Goal: Check status: Check status

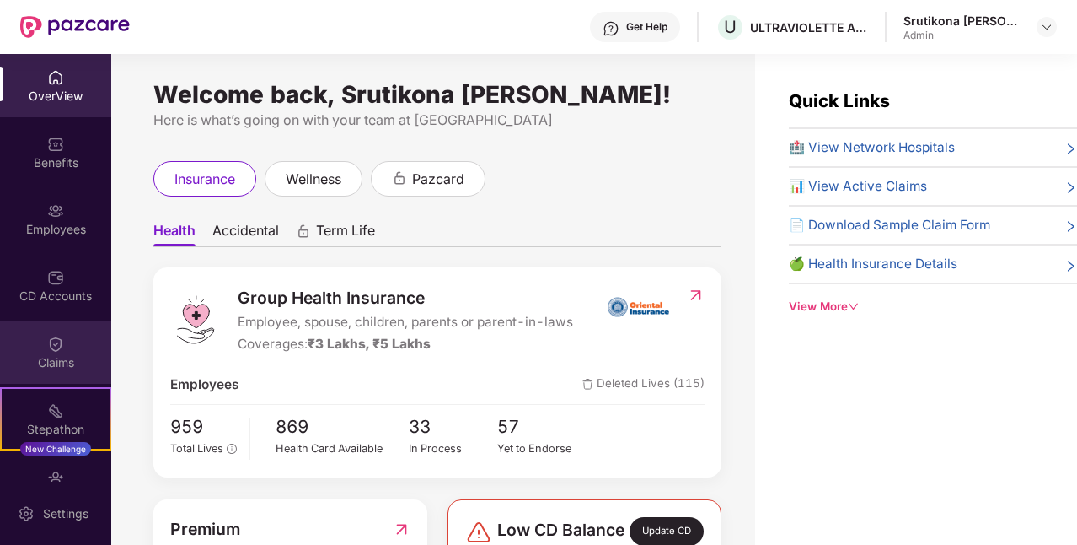
click at [45, 340] on div "Claims" at bounding box center [55, 351] width 111 height 63
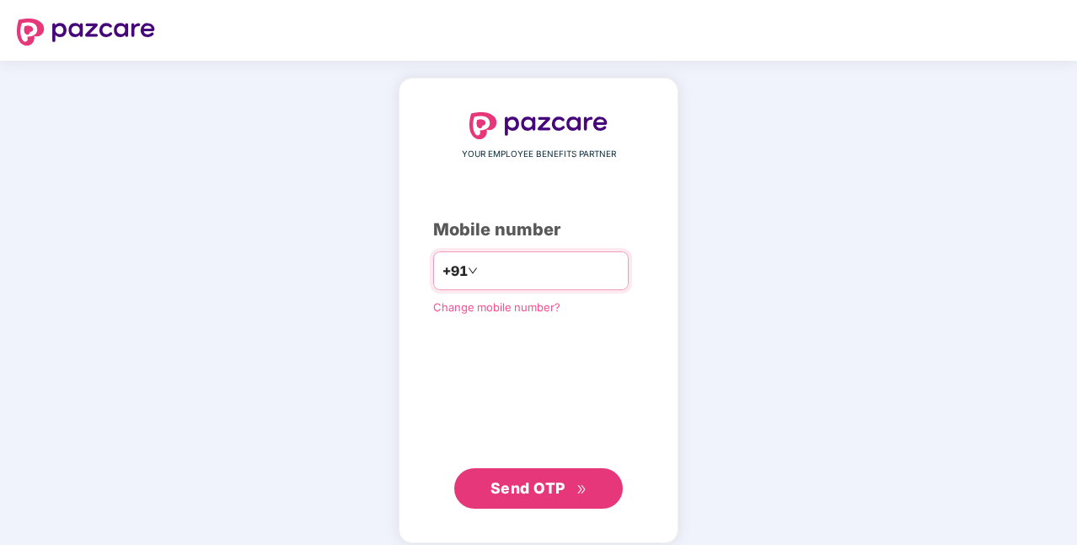
click at [496, 266] on input "number" at bounding box center [550, 270] width 138 height 27
type input "**********"
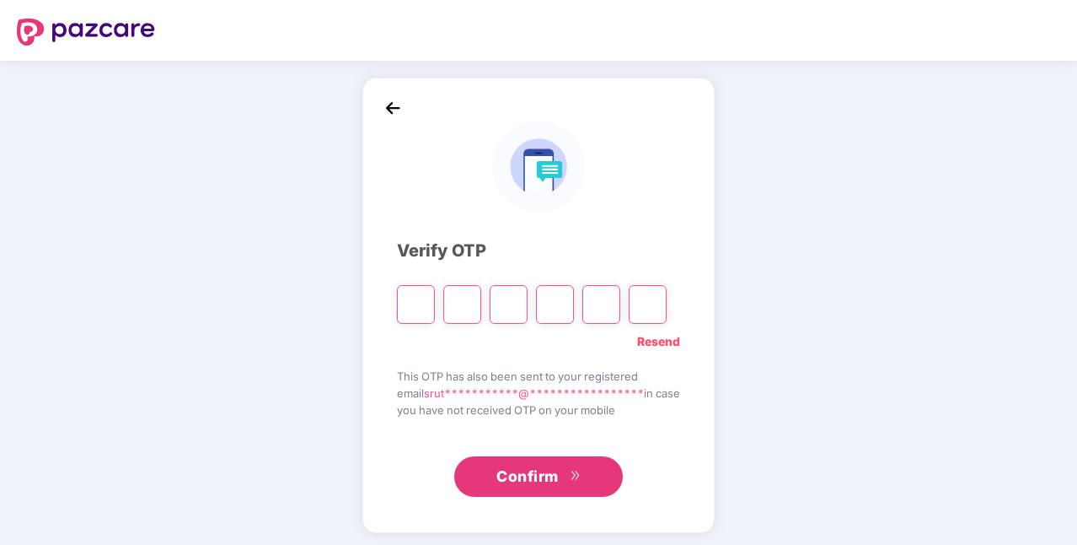
click at [715, 137] on div "**********" at bounding box center [538, 305] width 352 height 455
click at [405, 307] on input "Please enter verification code. Digit 1" at bounding box center [416, 304] width 38 height 39
type input "*"
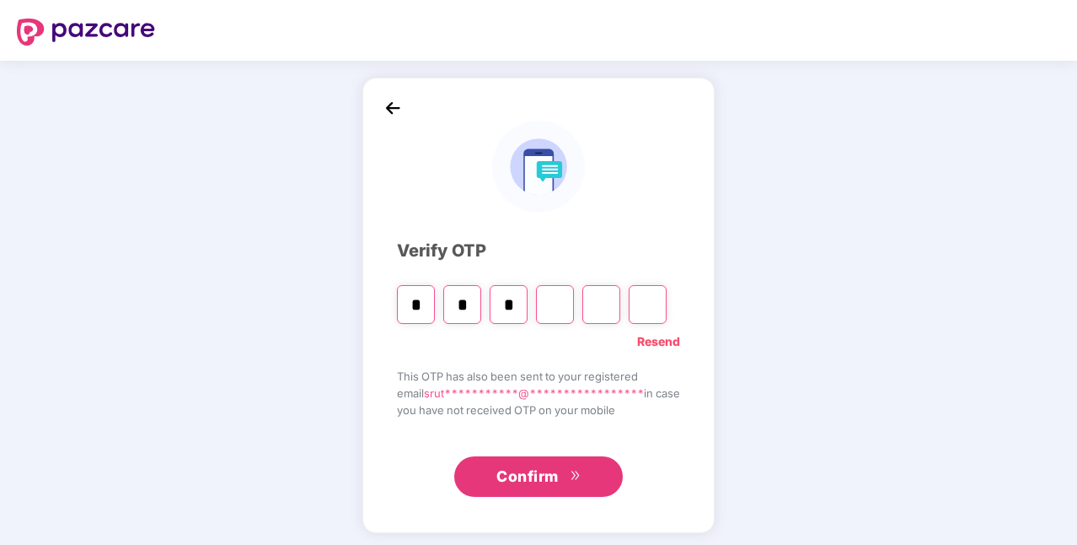
type input "*"
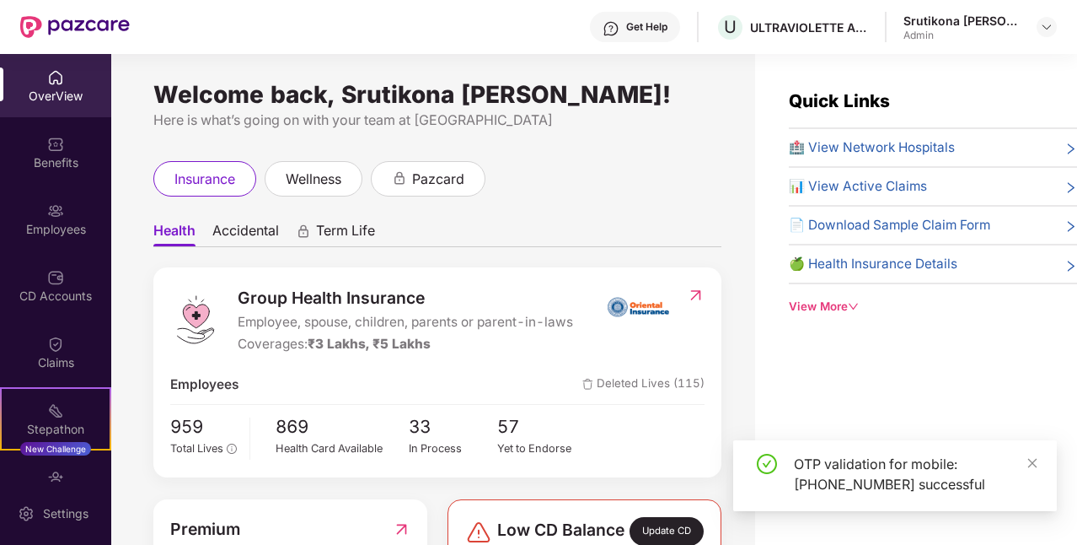
click at [48, 345] on img at bounding box center [55, 343] width 17 height 17
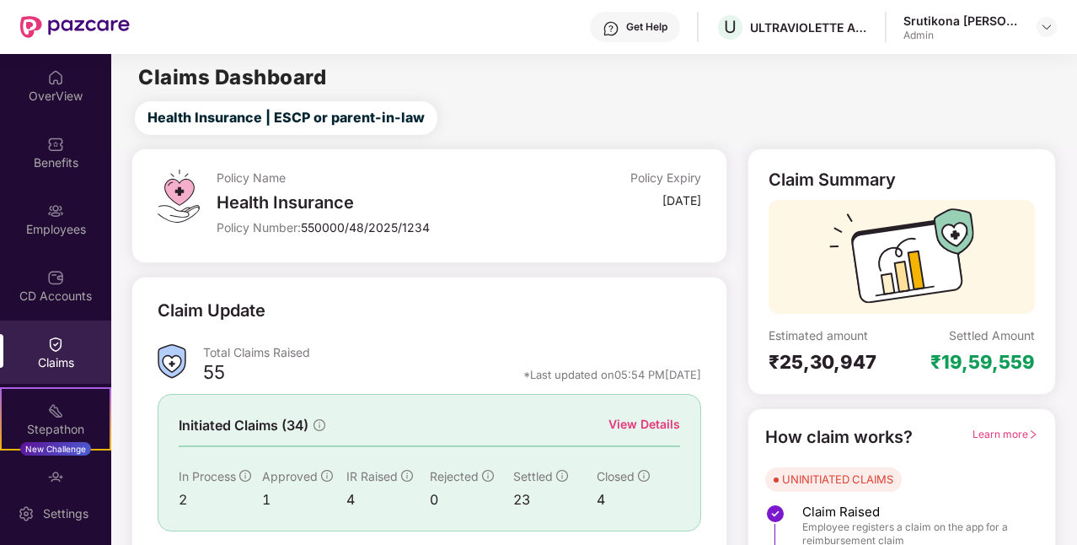
click at [652, 417] on div "View Details" at bounding box center [645, 424] width 72 height 19
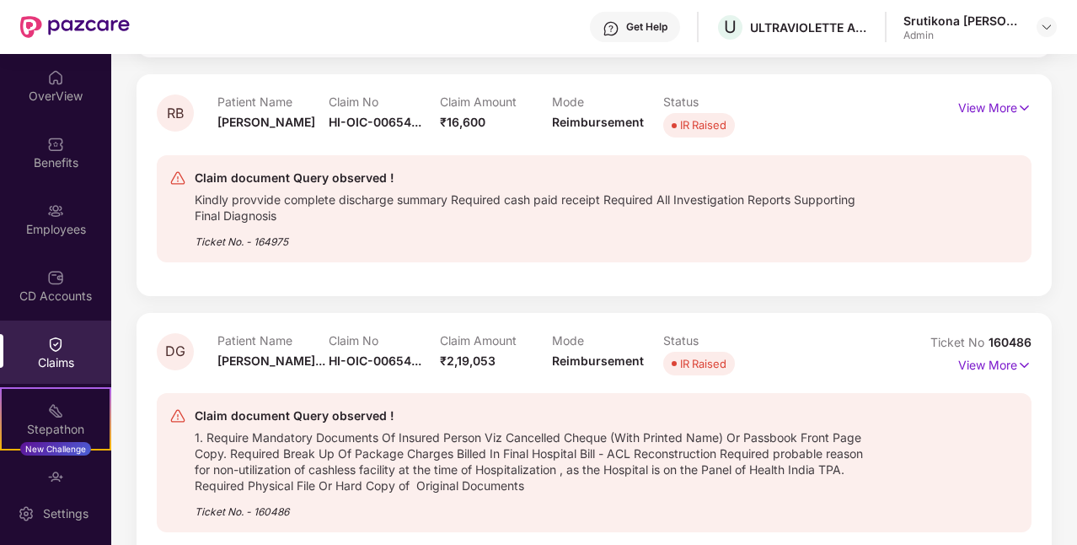
scroll to position [421, 0]
click at [980, 367] on p "View More" at bounding box center [994, 362] width 73 height 23
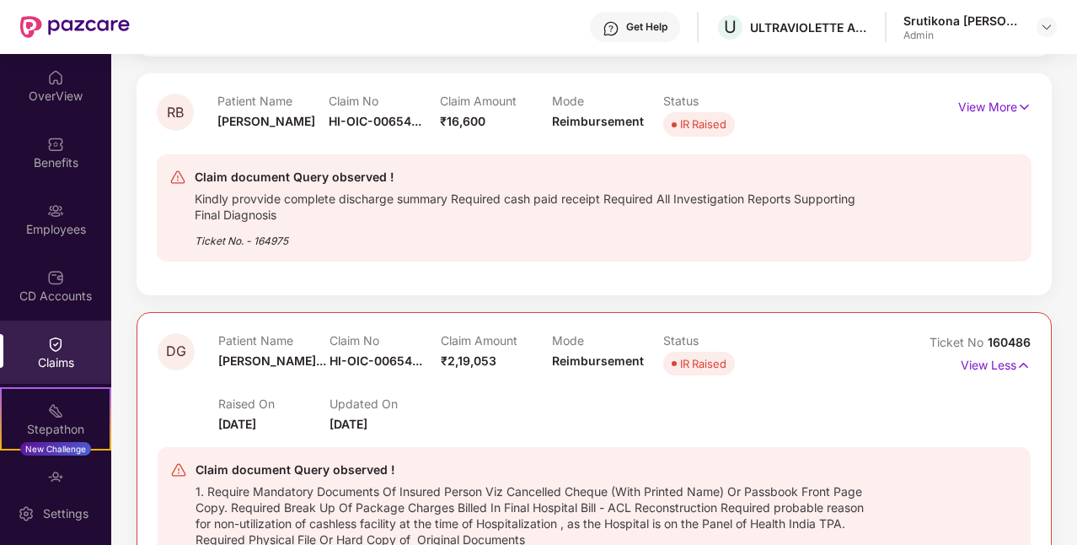
click at [391, 361] on span "HI-OIC-00654..." at bounding box center [376, 360] width 93 height 14
click at [331, 346] on p "Claim No" at bounding box center [385, 340] width 111 height 14
click at [327, 357] on div "Patient Name [PERSON_NAME]..." at bounding box center [273, 356] width 111 height 46
drag, startPoint x: 316, startPoint y: 358, endPoint x: 588, endPoint y: 334, distance: 273.4
click at [317, 358] on span "[PERSON_NAME]..." at bounding box center [272, 360] width 108 height 14
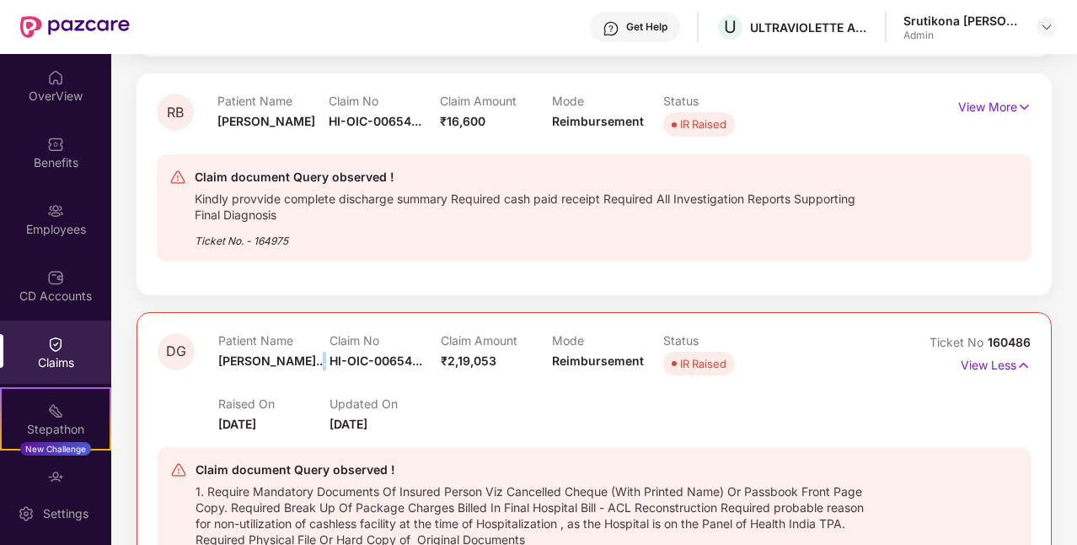
scroll to position [506, 0]
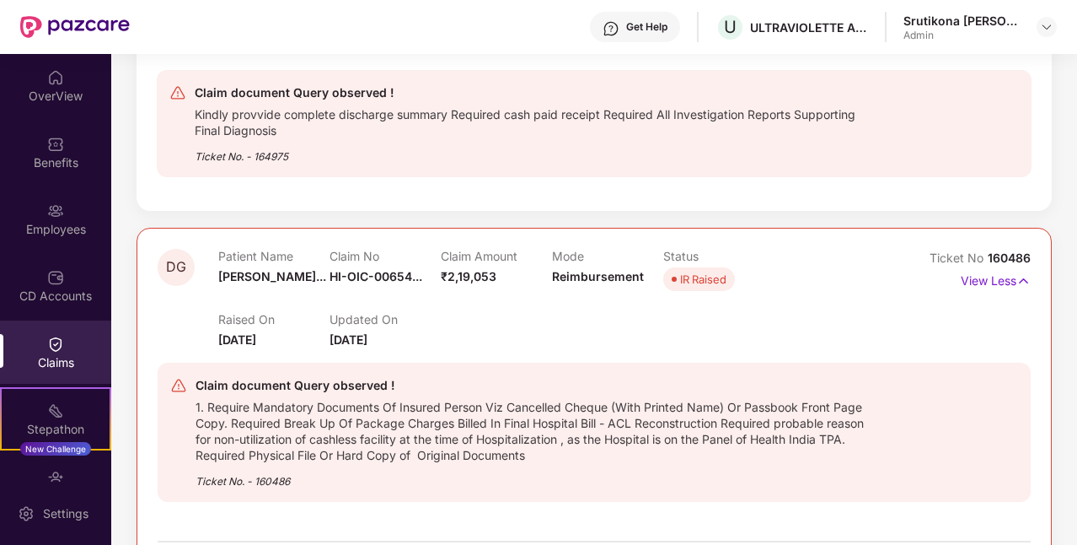
click at [303, 282] on span "[PERSON_NAME]..." at bounding box center [272, 276] width 108 height 14
click at [325, 266] on div "Patient Name [PERSON_NAME]..." at bounding box center [273, 272] width 111 height 46
click at [310, 278] on span "[PERSON_NAME]..." at bounding box center [272, 276] width 108 height 14
click at [347, 280] on span "HI-OIC-00654..." at bounding box center [376, 276] width 93 height 14
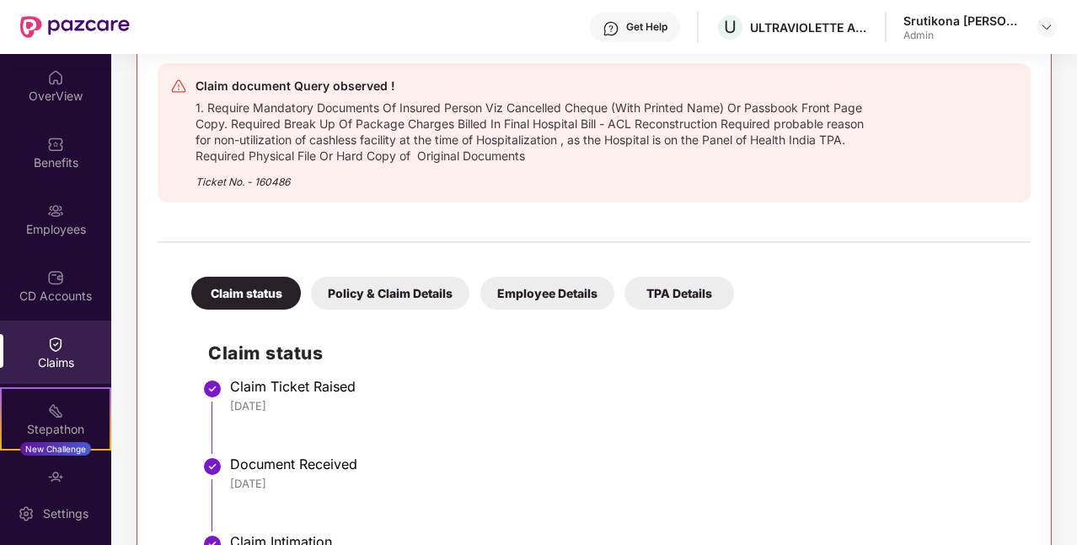
scroll to position [843, 0]
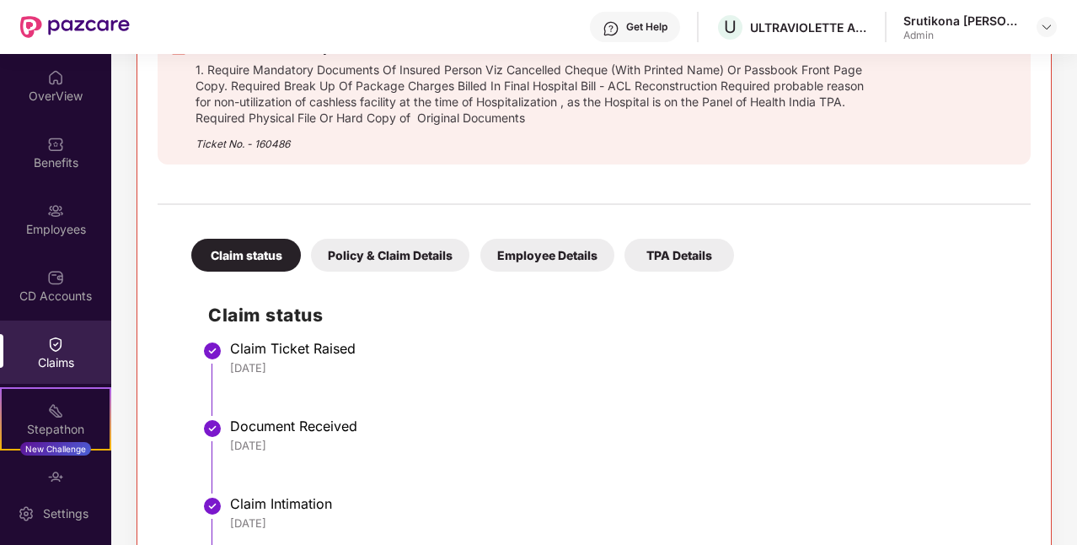
click at [402, 260] on div "Policy & Claim Details" at bounding box center [390, 255] width 158 height 33
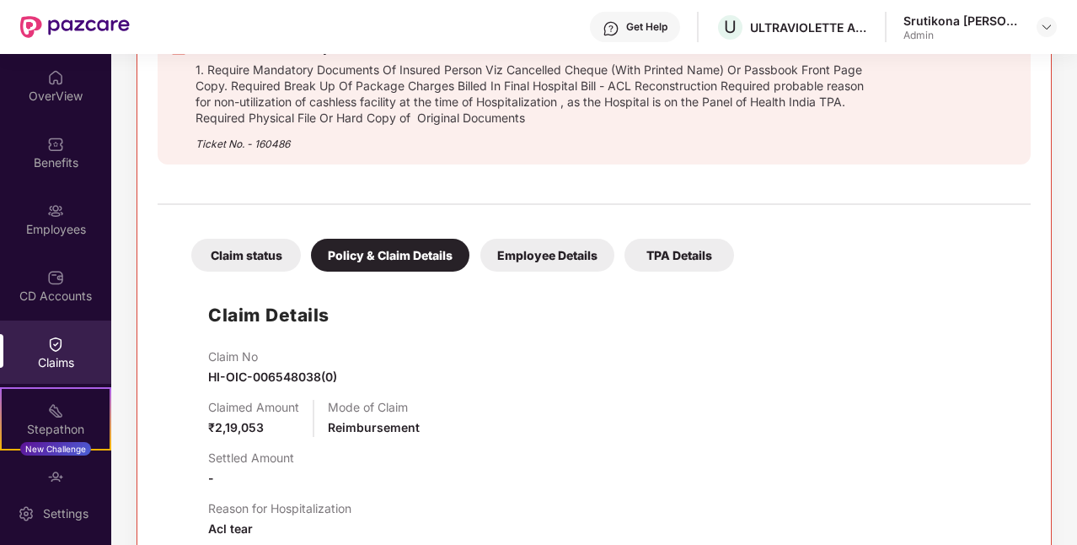
click at [578, 255] on div "Employee Details" at bounding box center [547, 255] width 134 height 33
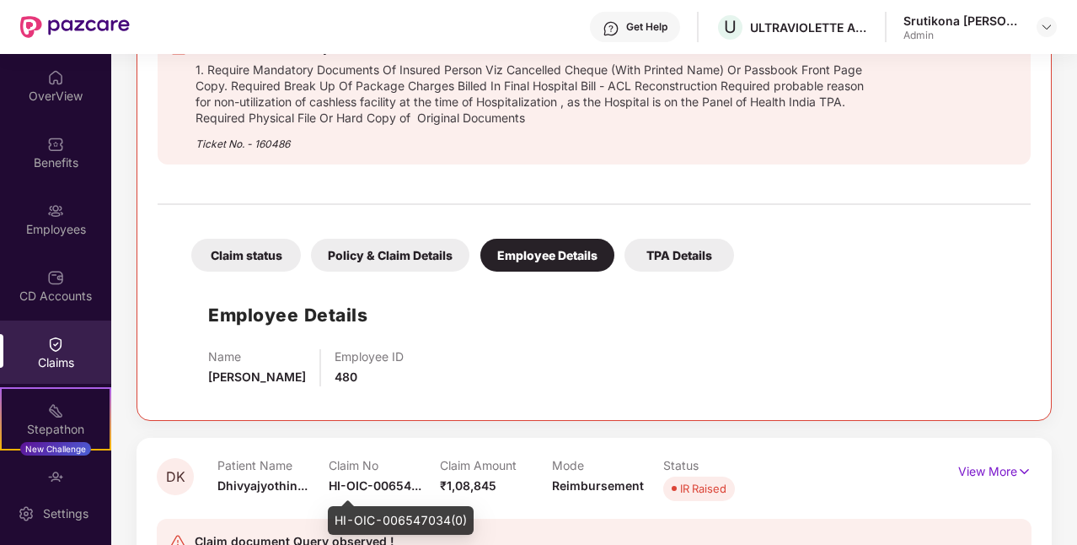
click at [405, 491] on span "HI-OIC-00654..." at bounding box center [375, 485] width 93 height 14
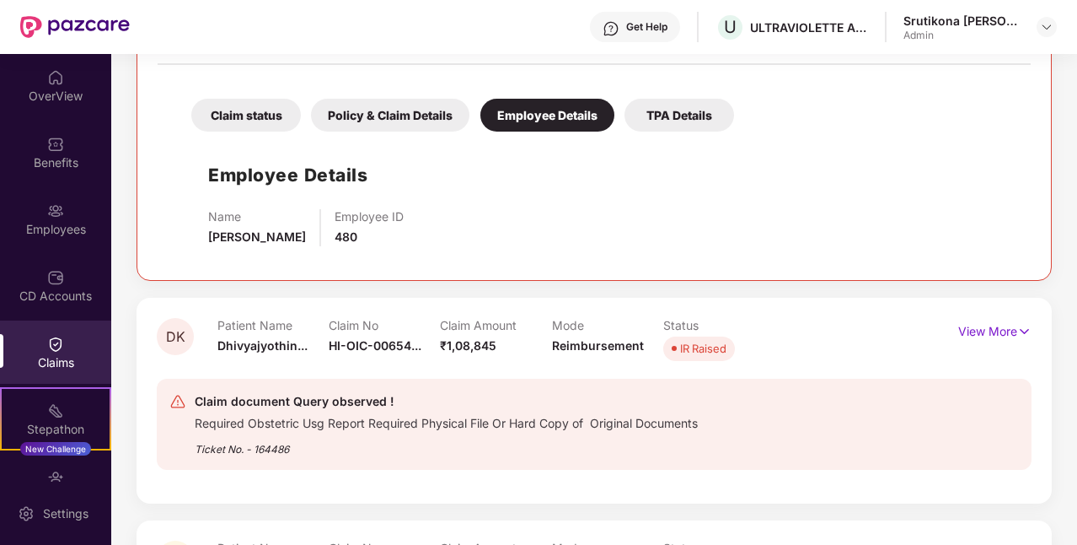
scroll to position [1096, 0]
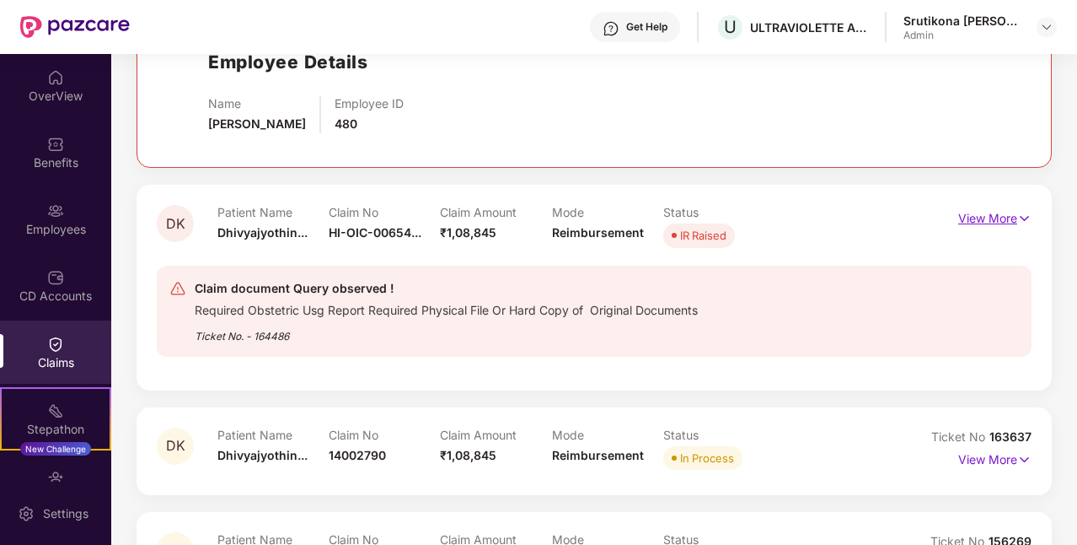
click at [992, 216] on p "View More" at bounding box center [994, 216] width 73 height 23
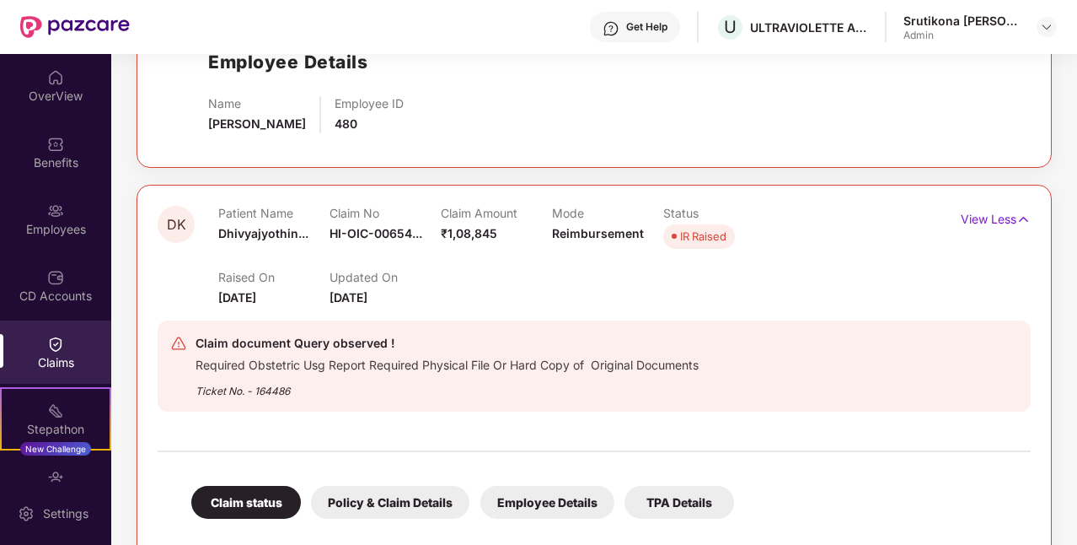
click at [543, 502] on div "Employee Details" at bounding box center [547, 502] width 134 height 33
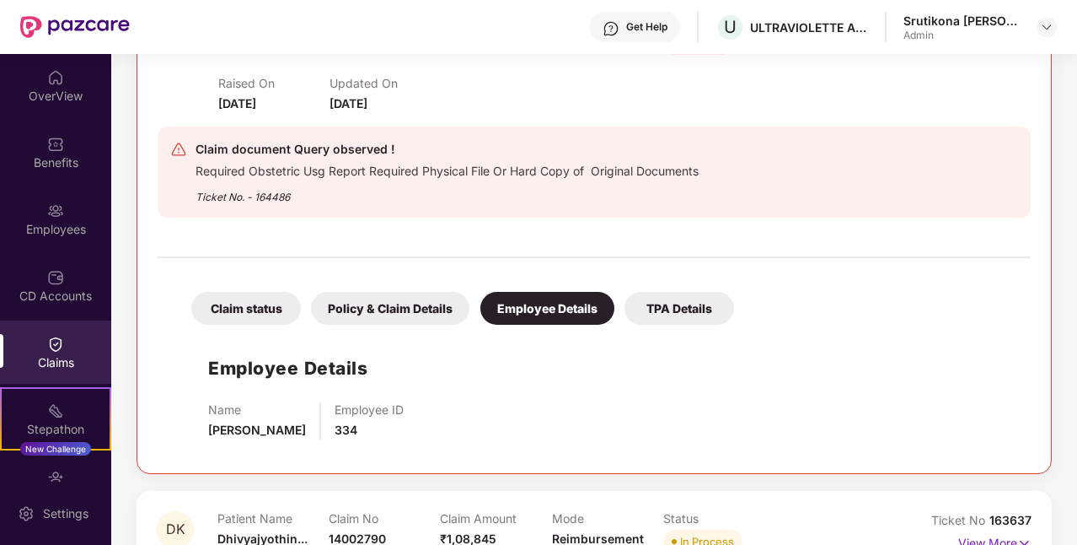
scroll to position [1264, 0]
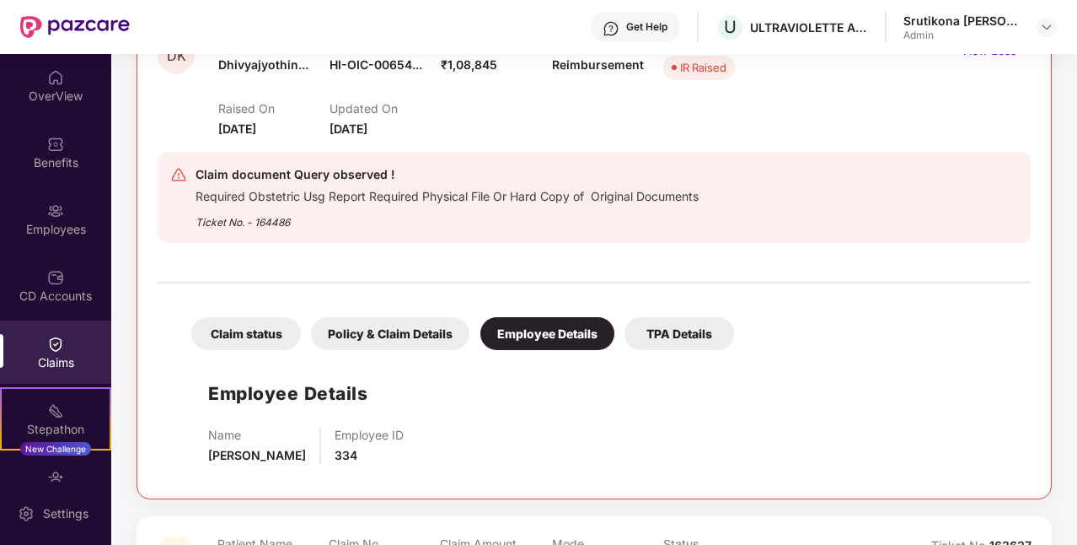
click at [386, 339] on div "Policy & Claim Details" at bounding box center [390, 333] width 158 height 33
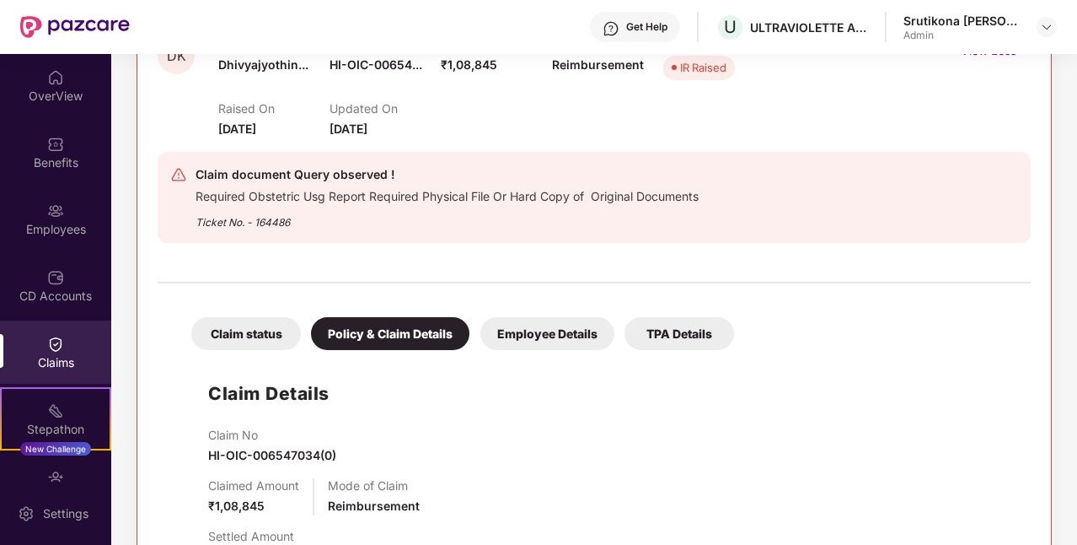
click at [679, 330] on div "TPA Details" at bounding box center [680, 333] width 110 height 33
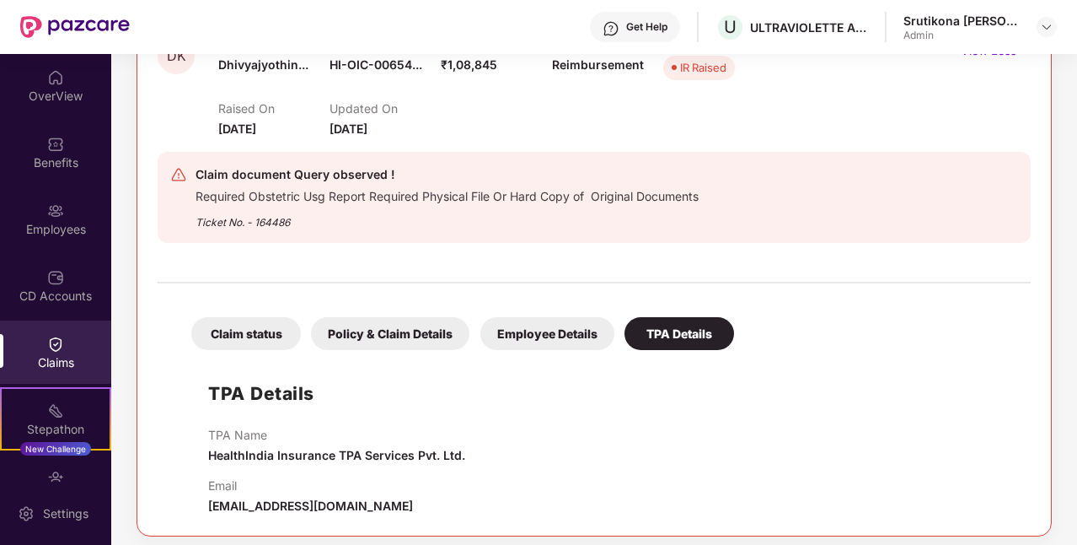
click at [545, 326] on div "Employee Details" at bounding box center [547, 333] width 134 height 33
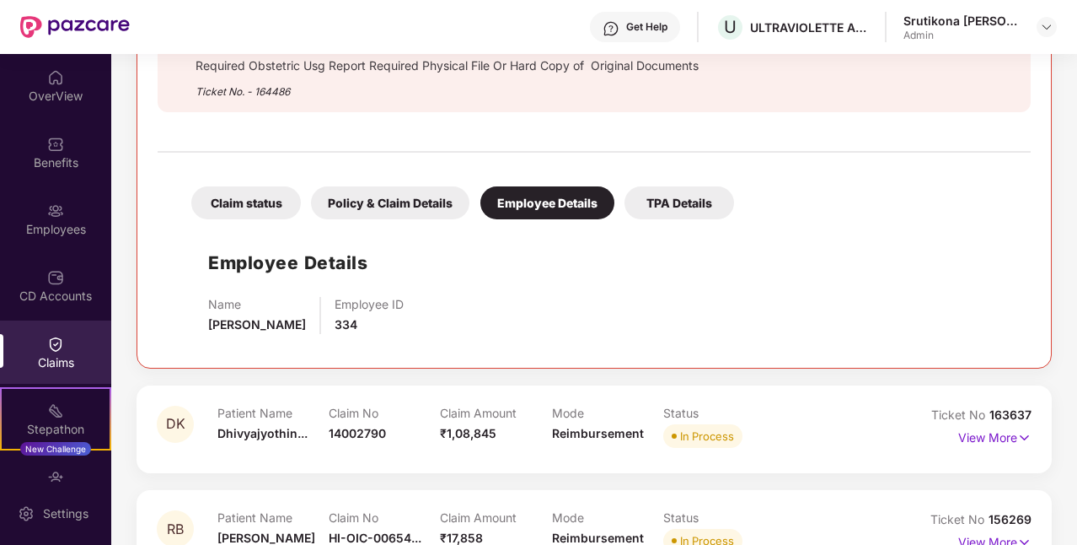
scroll to position [1359, 0]
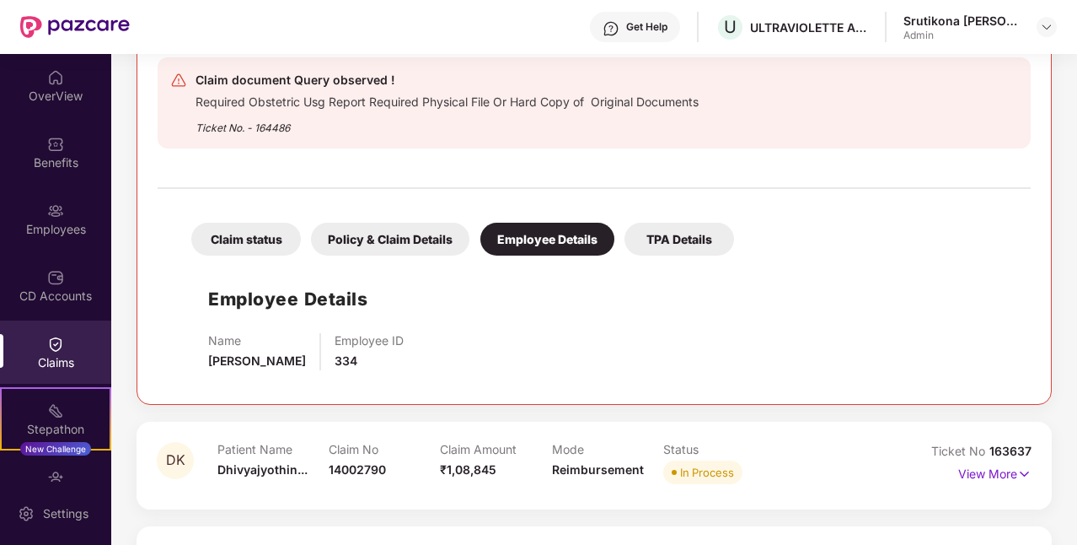
click at [260, 251] on div "Claim status" at bounding box center [246, 239] width 110 height 33
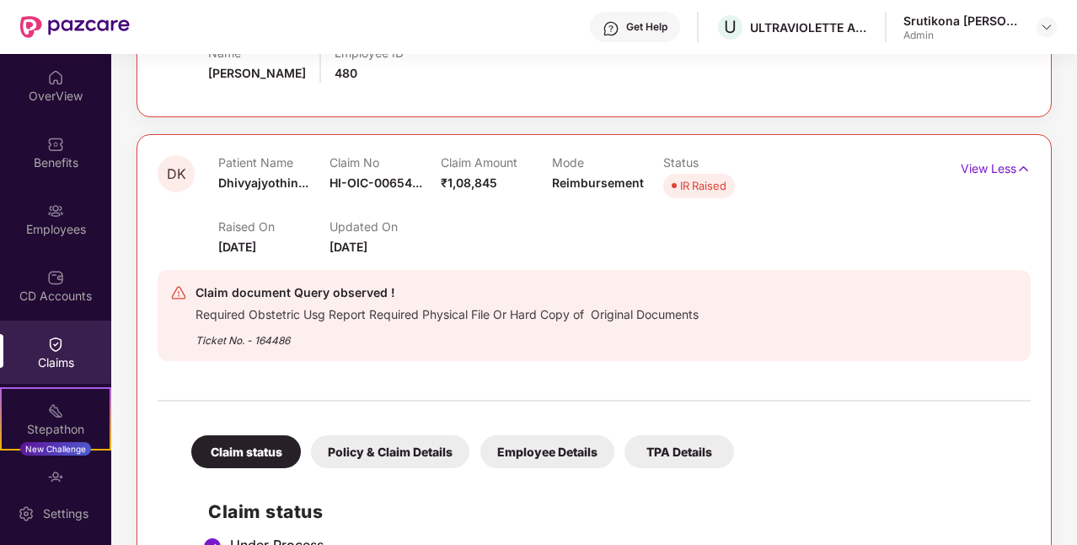
scroll to position [1106, 0]
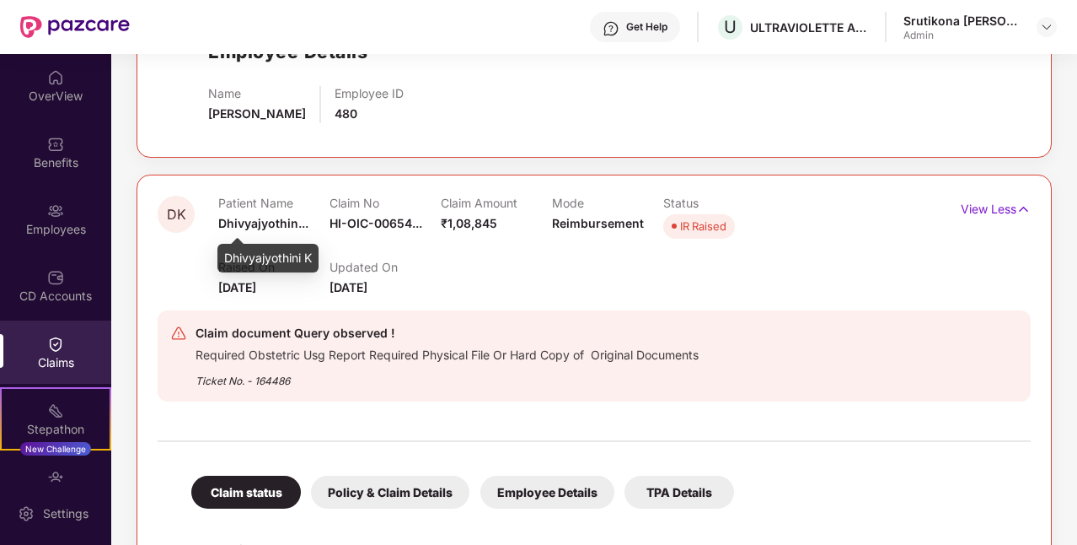
click at [273, 228] on span "Dhivyajyothin..." at bounding box center [263, 223] width 90 height 14
